Goal: Task Accomplishment & Management: Complete application form

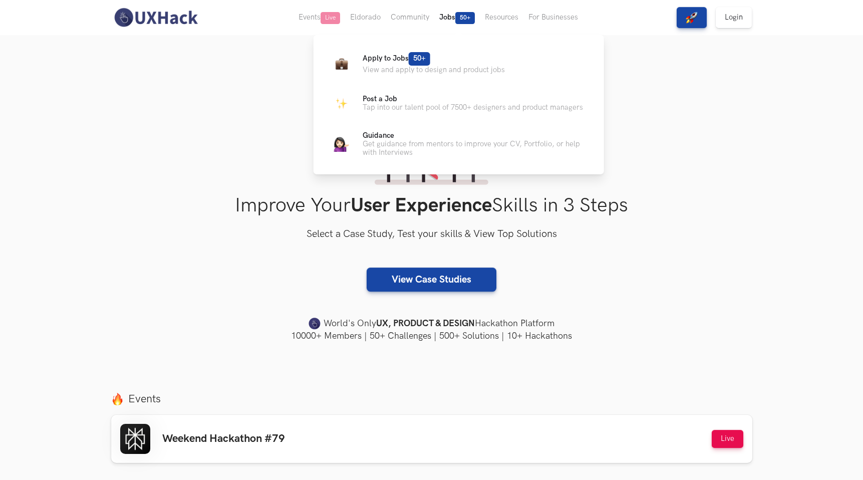
click at [455, 22] on button "Jobs 50+" at bounding box center [457, 17] width 46 height 35
click at [443, 63] on p "Apply to Jobs 50+" at bounding box center [433, 59] width 142 height 14
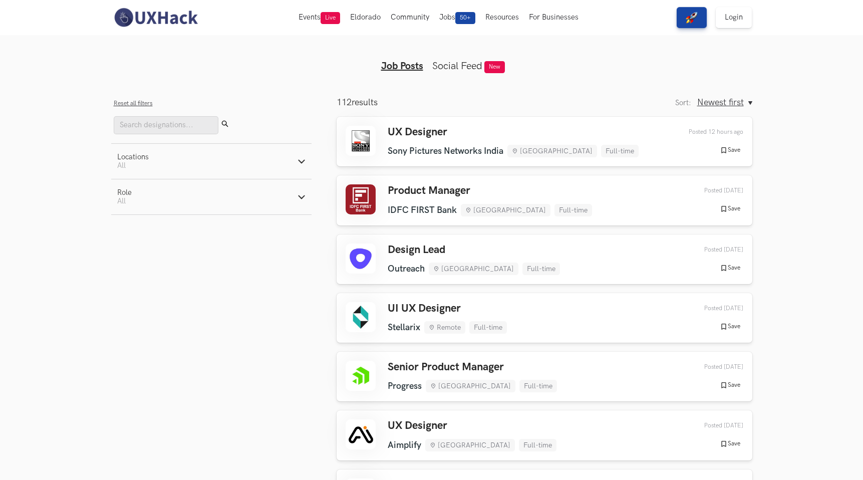
click at [206, 196] on button "Role Active filters: All" at bounding box center [211, 196] width 200 height 35
click at [129, 253] on label "Design" at bounding box center [135, 249] width 37 height 11
click at [127, 253] on input "Design" at bounding box center [122, 249] width 10 height 10
radio input "true"
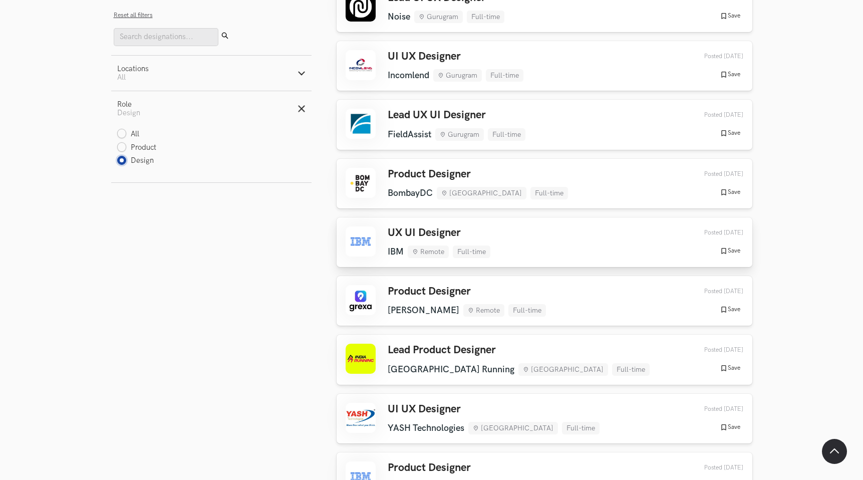
scroll to position [569, 0]
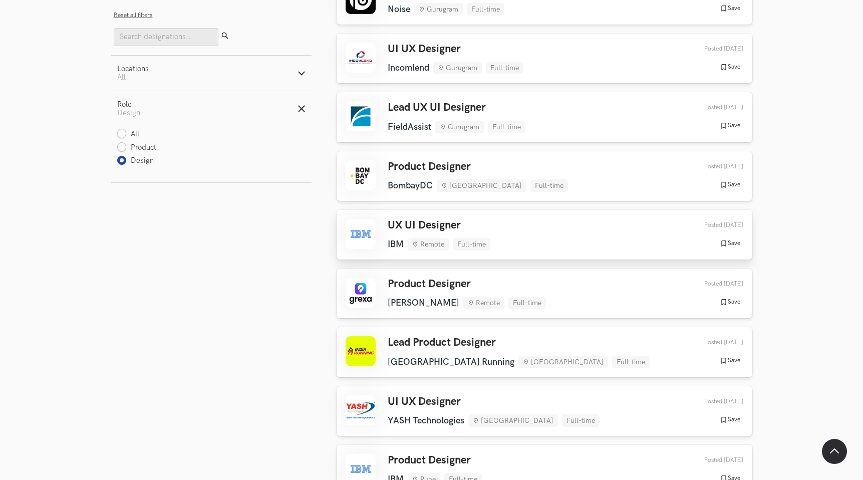
click at [470, 220] on div "UX UI Designer IBM Remote Full-time IBM Remote Full-time 1 week ago" at bounding box center [438, 235] width 103 height 32
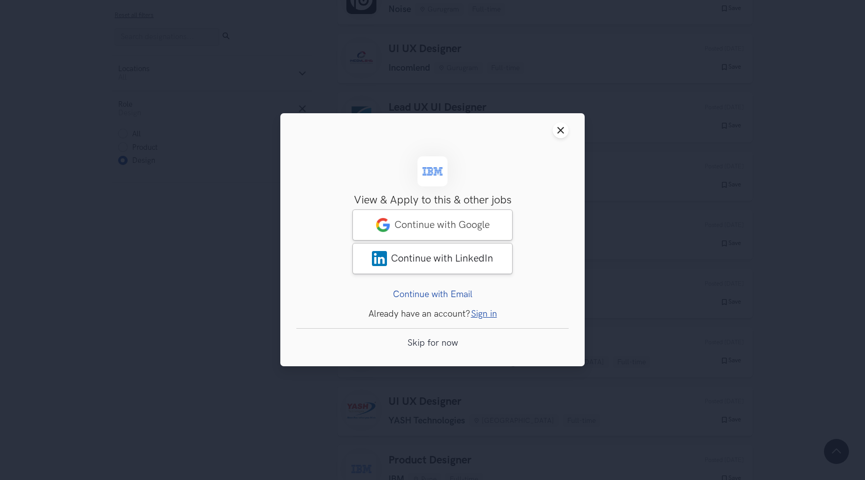
click at [554, 137] on header "Close modal window" at bounding box center [432, 130] width 304 height 34
click at [557, 134] on button "Close modal window" at bounding box center [561, 130] width 16 height 16
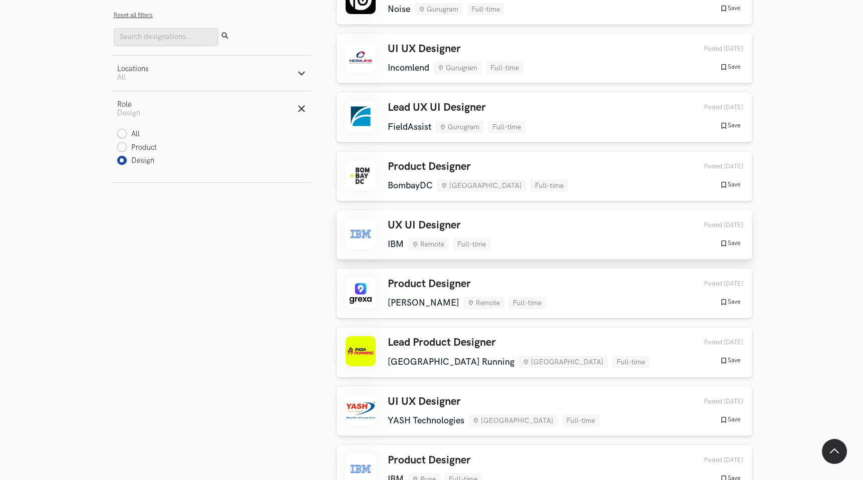
click at [426, 219] on div "UX UI Designer IBM Remote Full-time IBM Remote Full-time 1 week ago" at bounding box center [438, 235] width 103 height 32
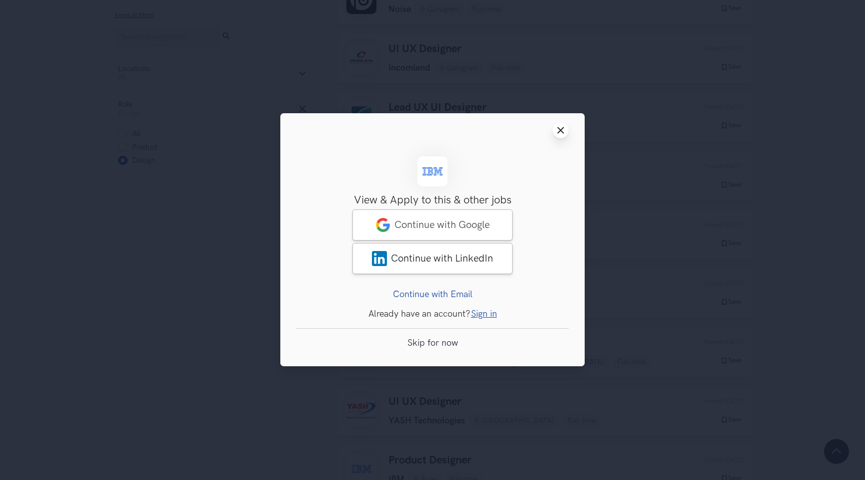
click at [561, 131] on icon "Close modal window" at bounding box center [561, 130] width 8 height 8
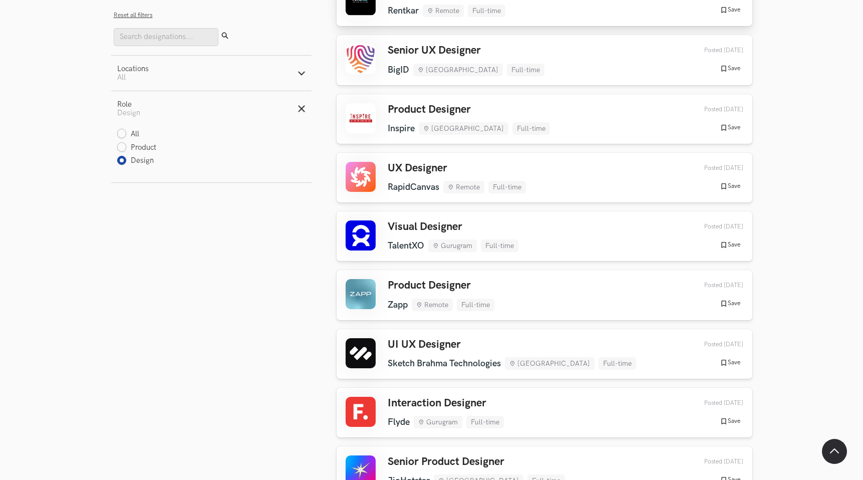
scroll to position [2276, 0]
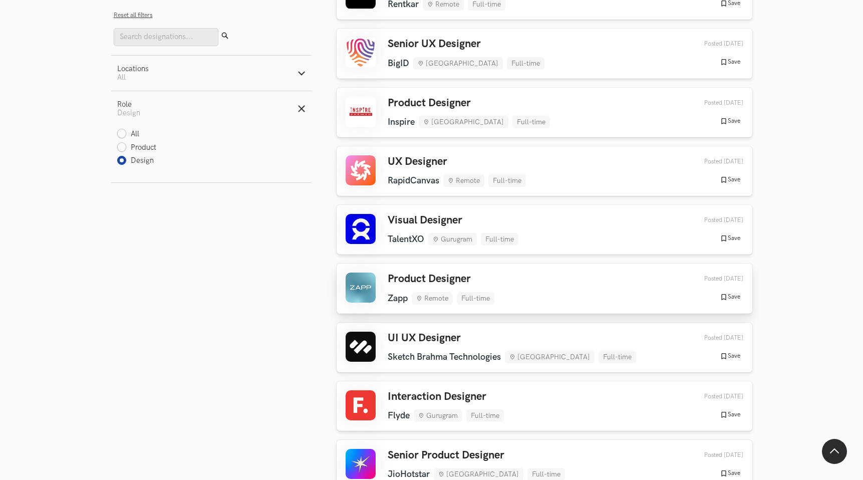
click at [471, 272] on h3 "Product Designer" at bounding box center [440, 278] width 107 height 13
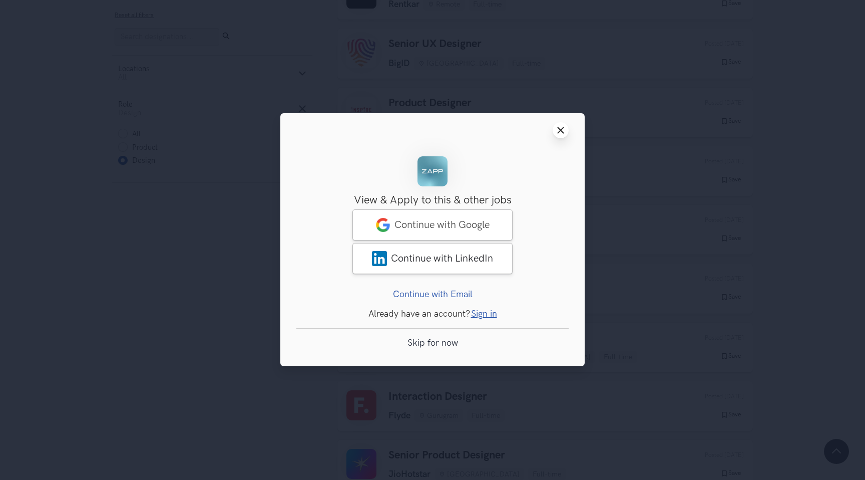
click at [559, 132] on icon "Close modal window" at bounding box center [561, 130] width 8 height 8
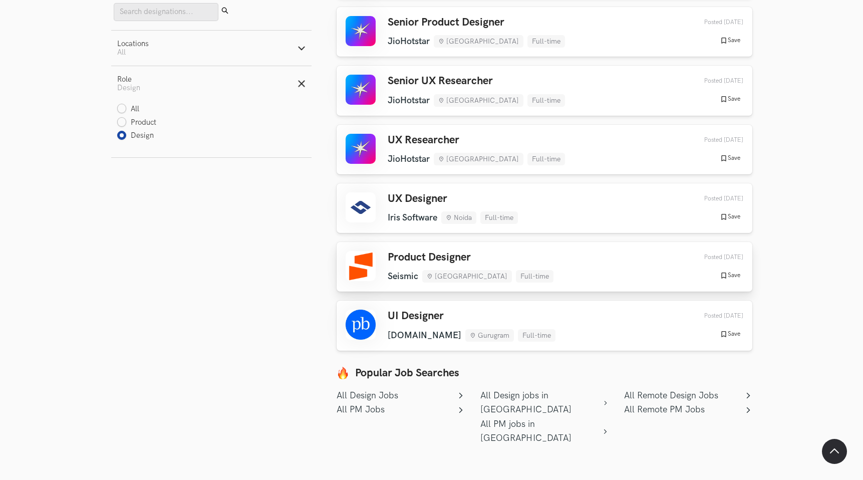
scroll to position [2709, 0]
